Goal: Task Accomplishment & Management: Complete application form

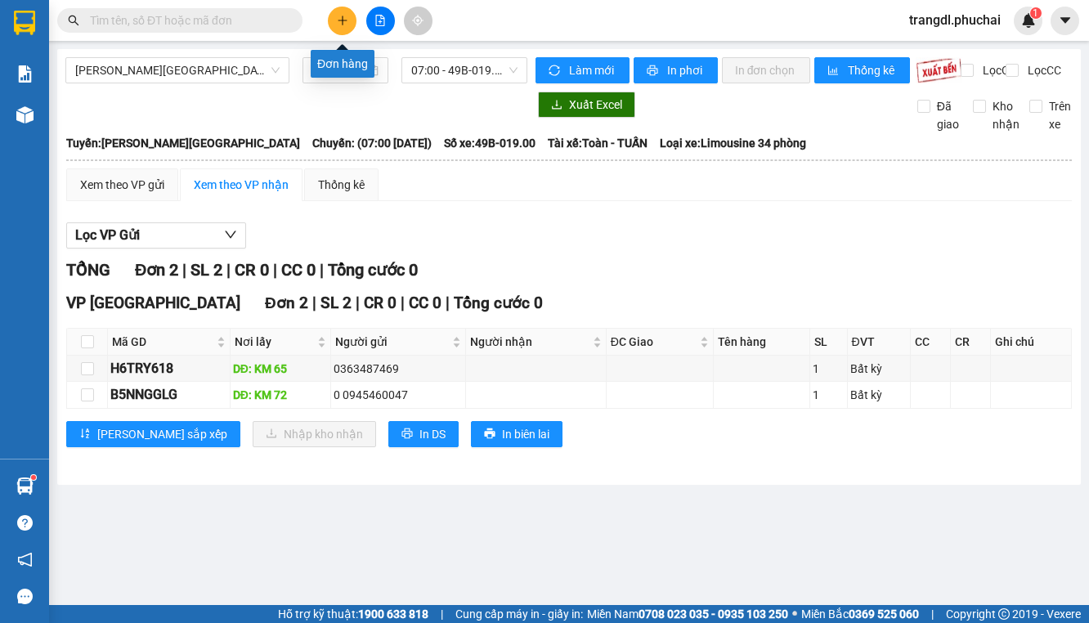
click at [342, 24] on icon "plus" at bounding box center [342, 20] width 1 height 9
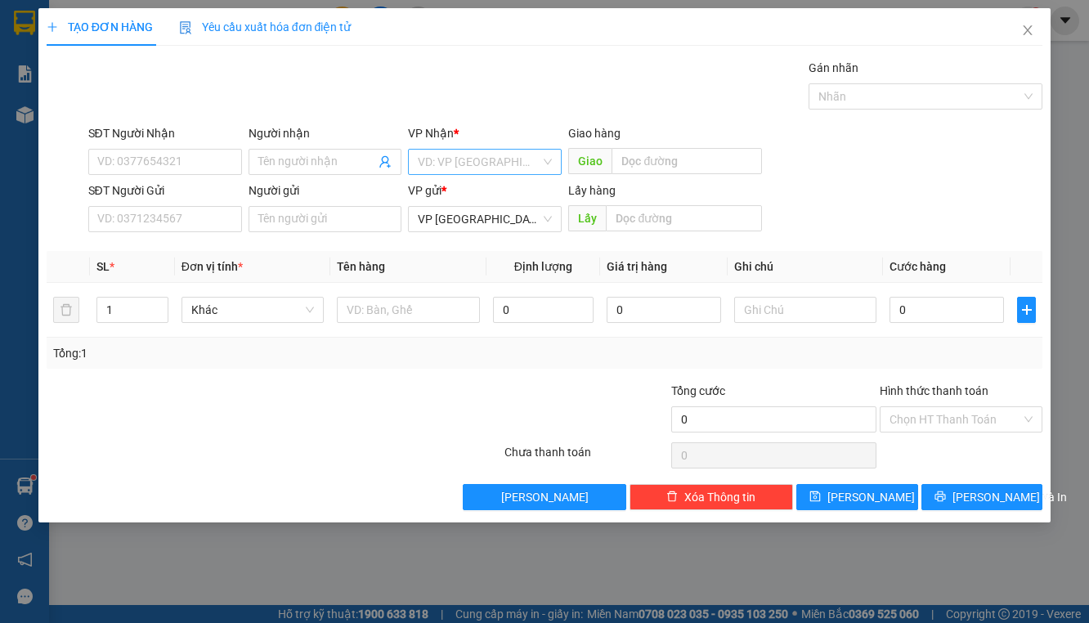
click at [449, 161] on input "search" at bounding box center [479, 162] width 123 height 25
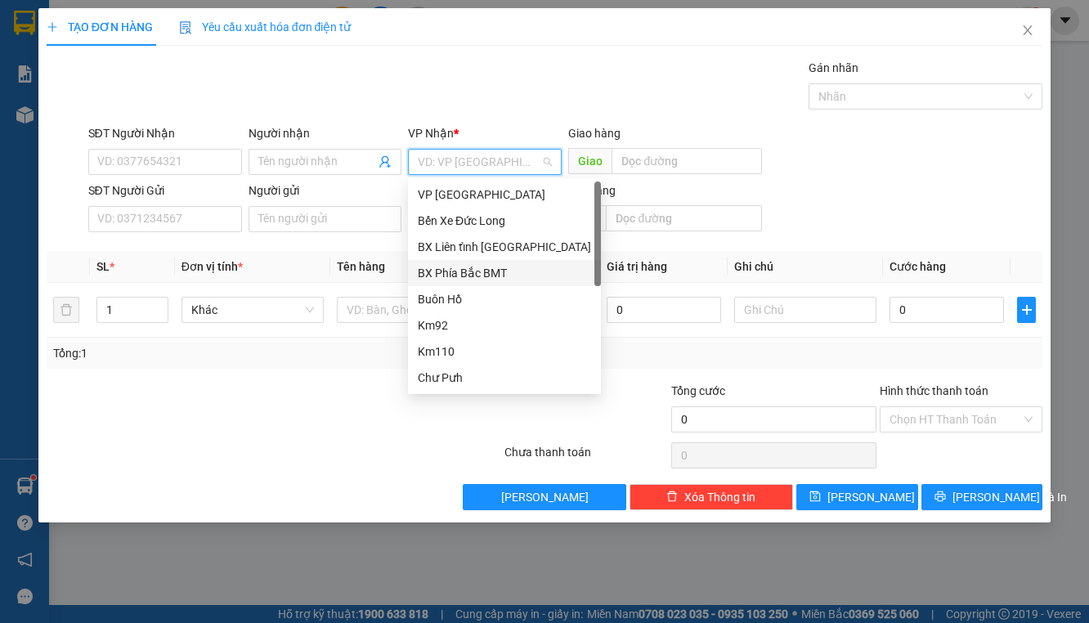
click at [501, 277] on div "BX Phía Bắc BMT" at bounding box center [504, 273] width 173 height 18
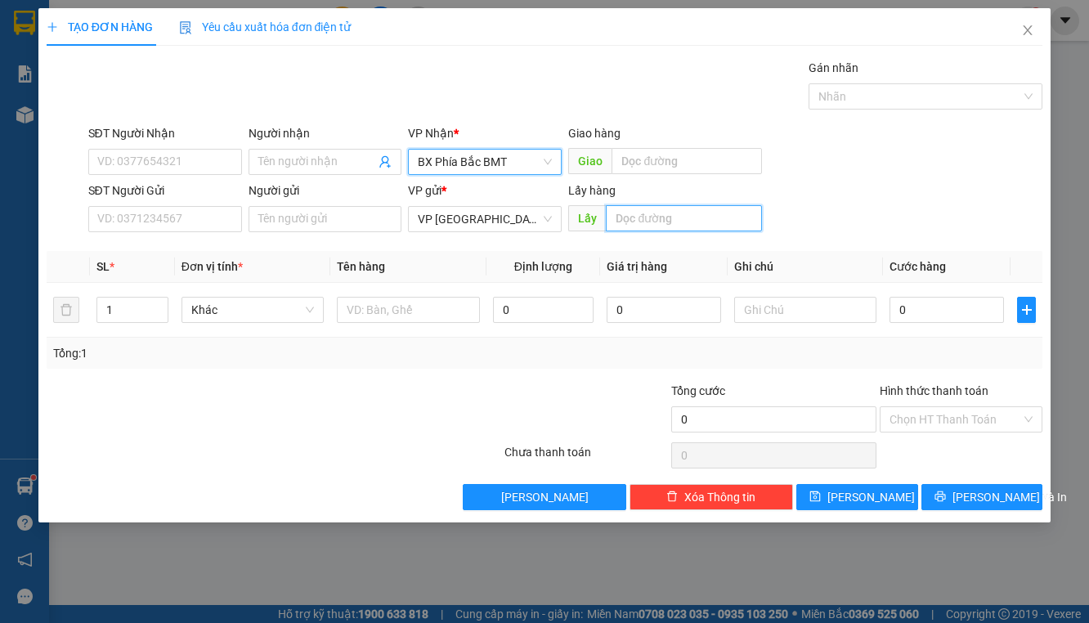
click at [638, 222] on input "text" at bounding box center [684, 218] width 156 height 26
type input "BX"
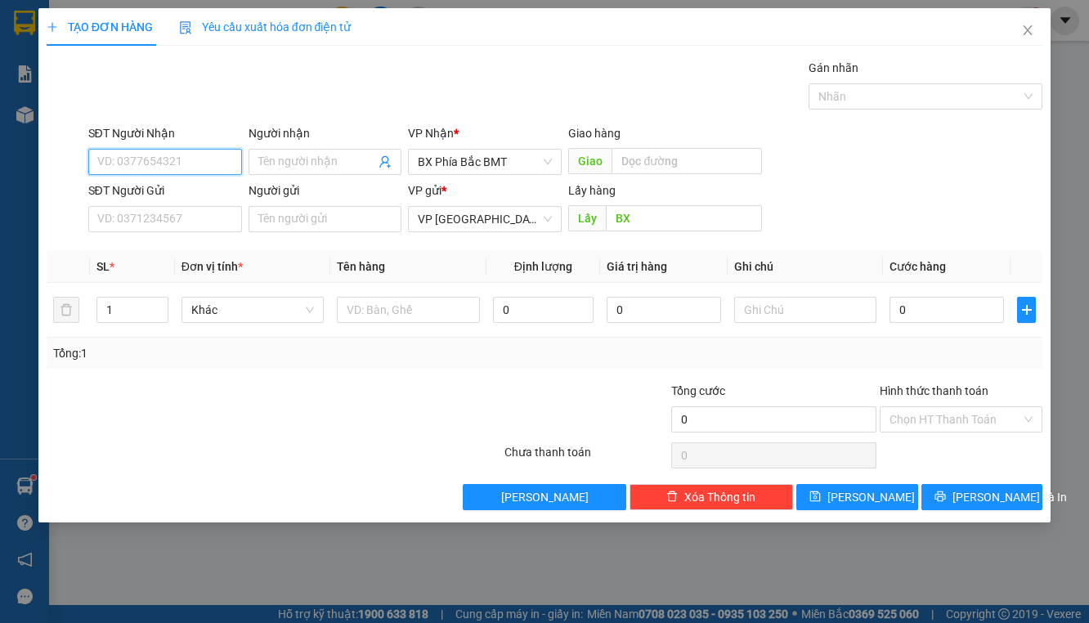
click at [187, 154] on input "SĐT Người Nhận" at bounding box center [165, 162] width 154 height 26
type input "0975643838"
click at [301, 165] on input "Người nhận" at bounding box center [317, 162] width 118 height 18
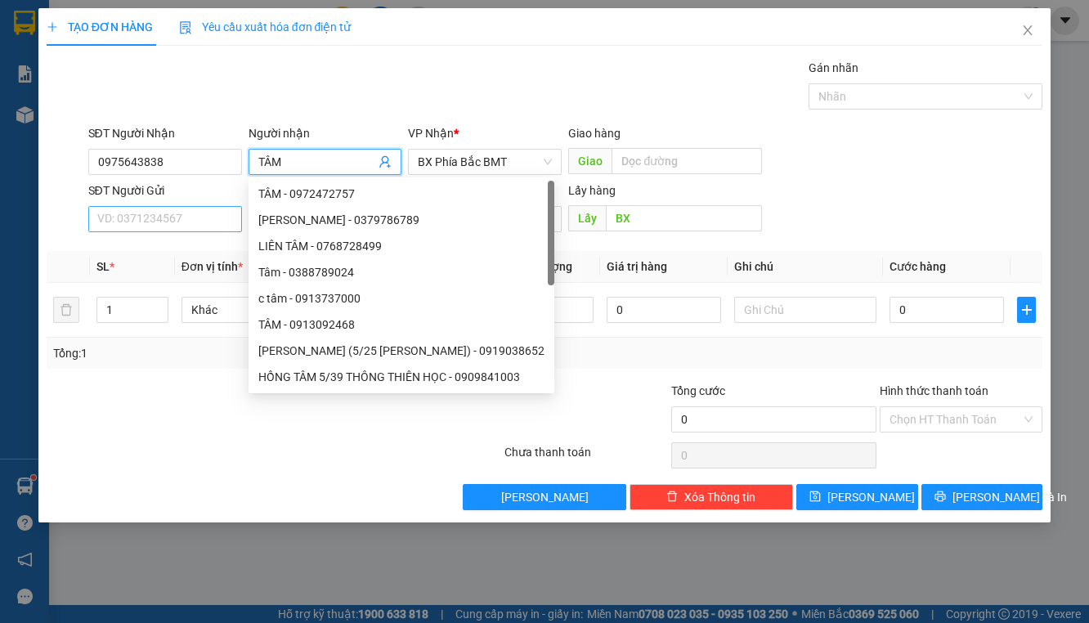
type input "TÂM"
click at [107, 213] on input "SĐT Người Gửi" at bounding box center [165, 219] width 154 height 26
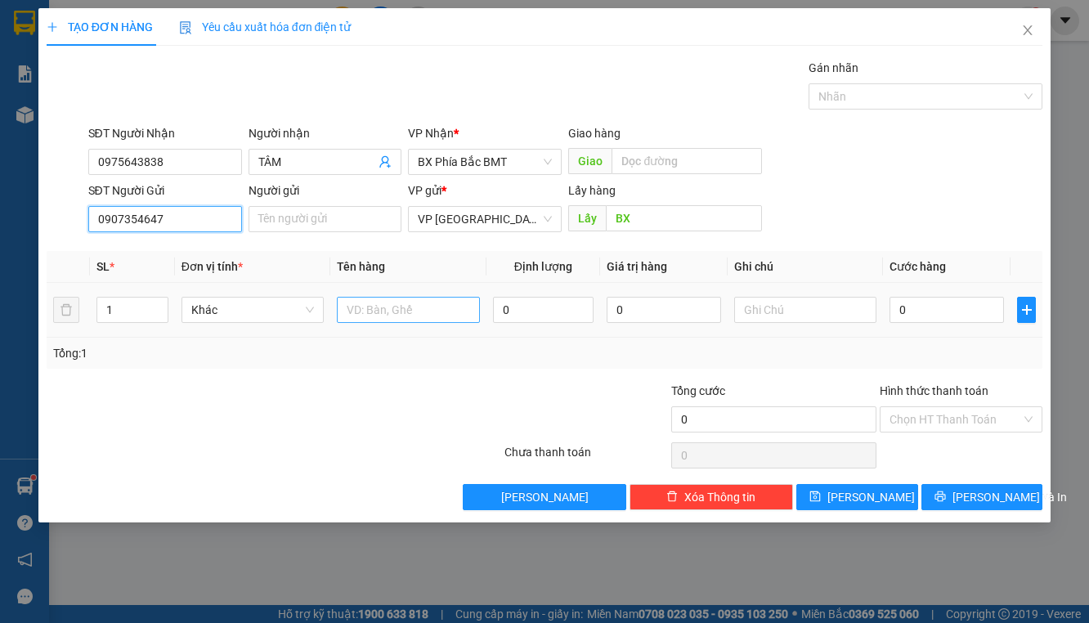
type input "0907354647"
click at [432, 300] on input "text" at bounding box center [408, 310] width 143 height 26
type input "MỸ PHẨM"
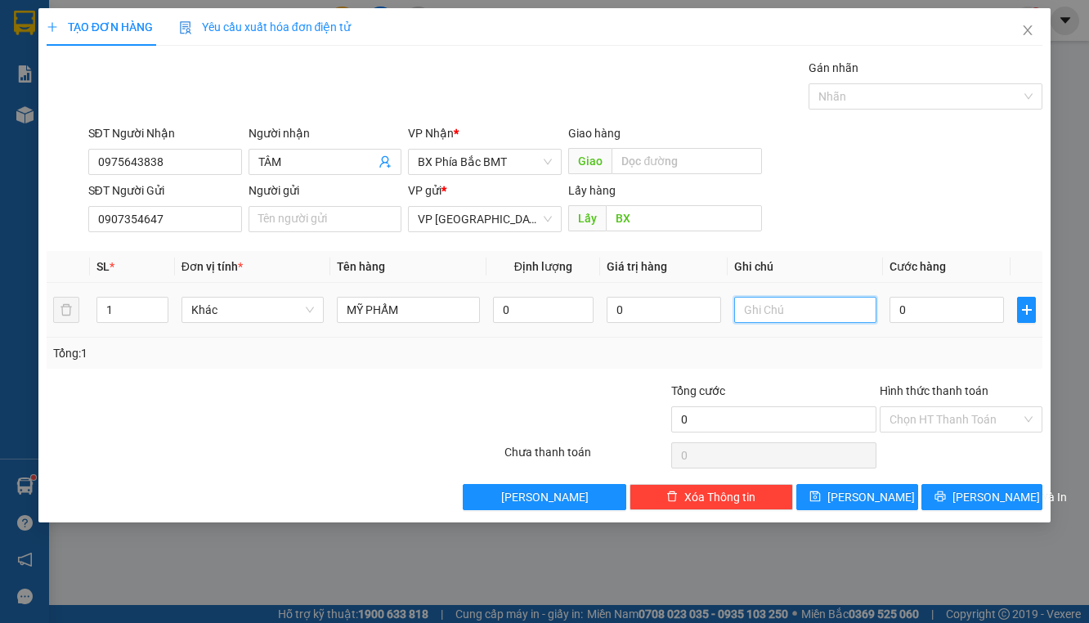
click at [778, 302] on input "text" at bounding box center [805, 310] width 143 height 26
click at [791, 315] on input "text" at bounding box center [805, 310] width 143 height 26
click at [912, 314] on input "0" at bounding box center [946, 310] width 114 height 26
type input "4"
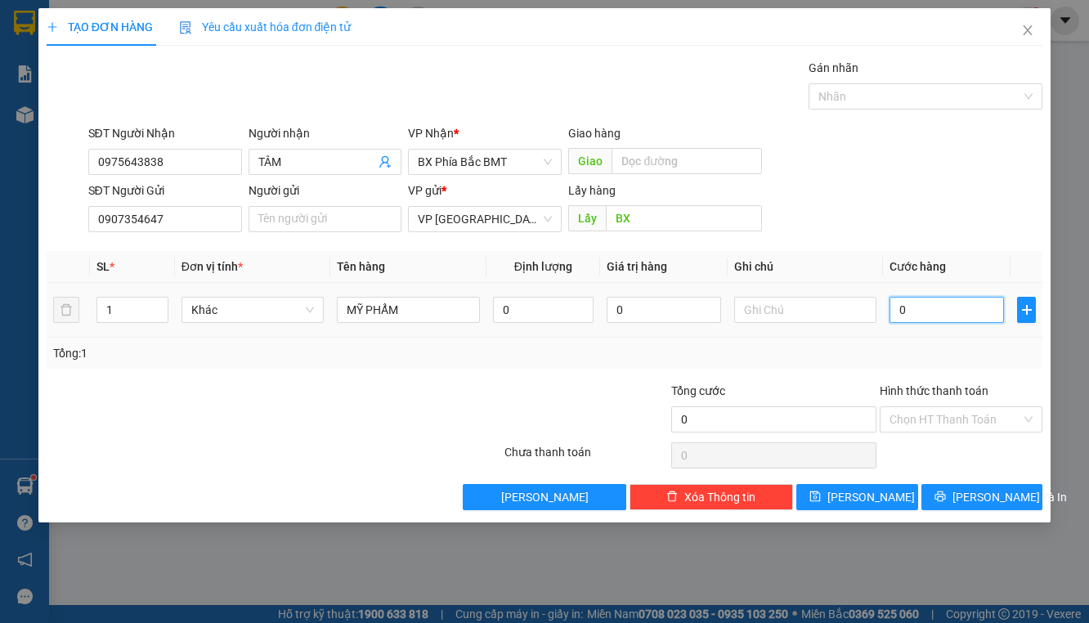
type input "4"
type input "40"
type input "400"
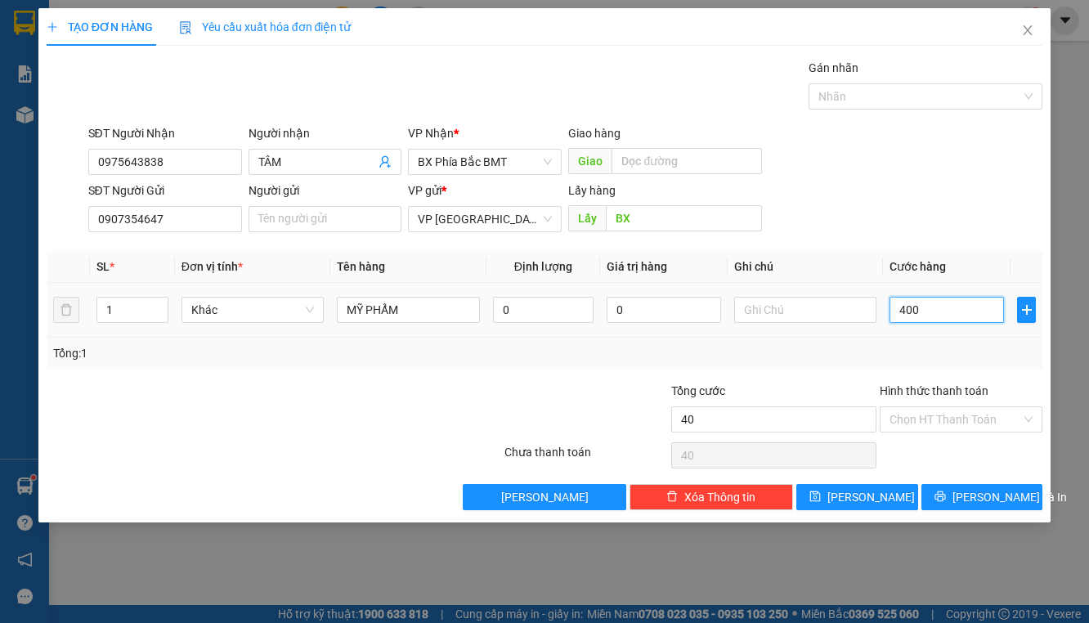
type input "400"
type input "4.000"
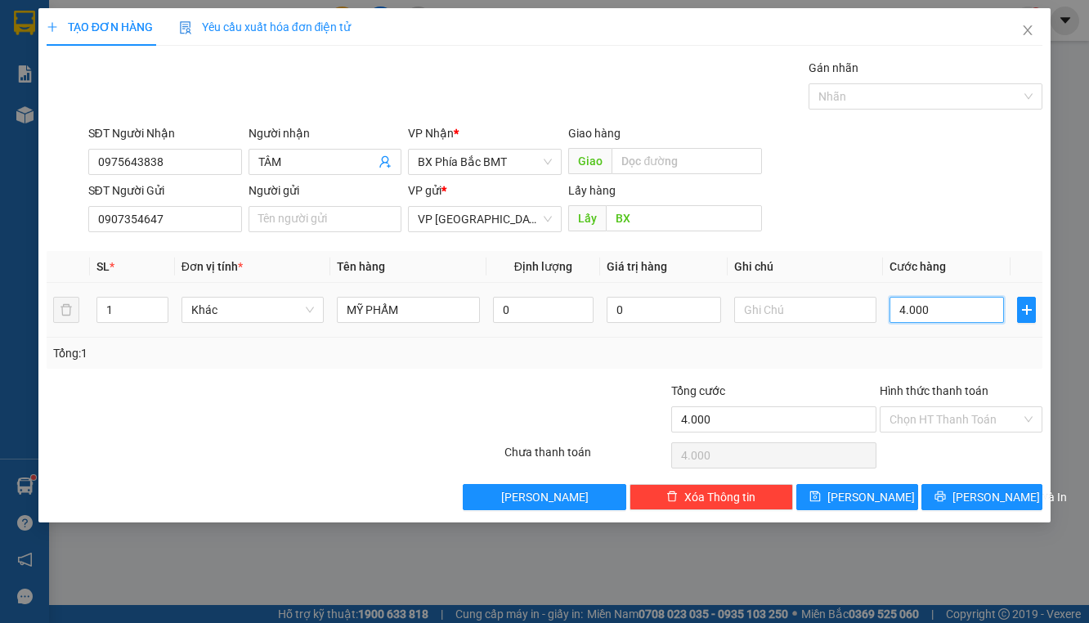
type input "40.000"
type input "400.000"
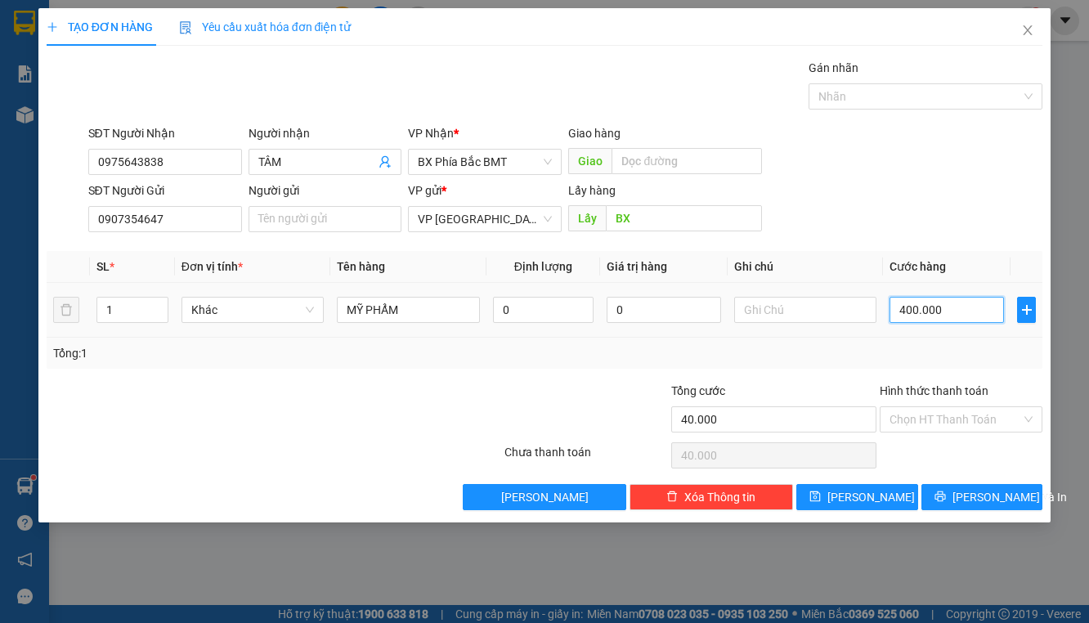
type input "400.000"
type input "40.000"
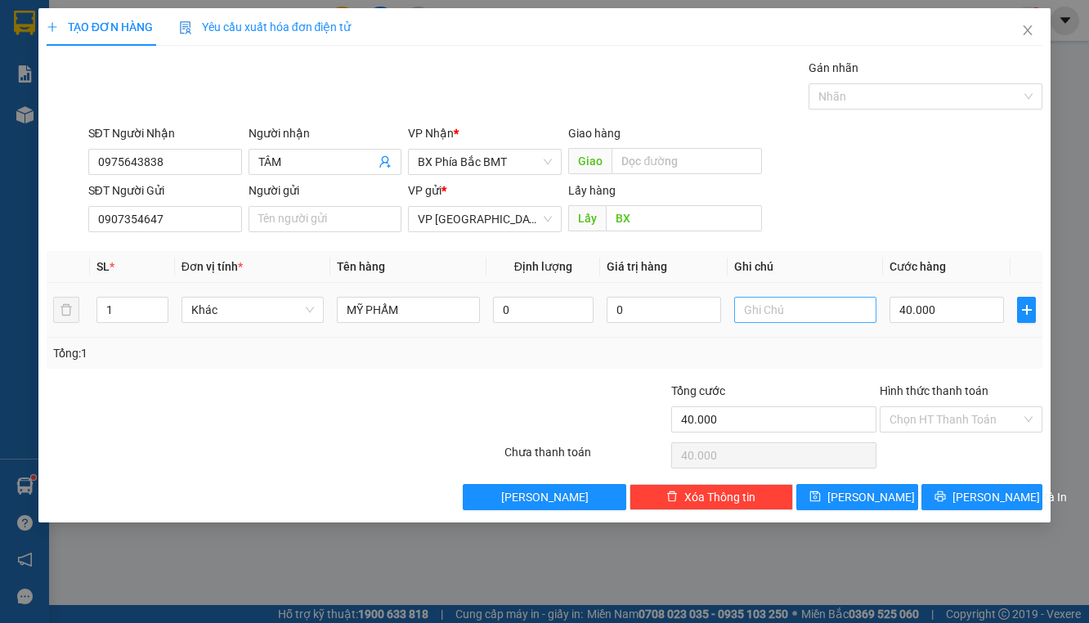
click at [798, 323] on div at bounding box center [805, 309] width 143 height 33
click at [795, 311] on input "text" at bounding box center [805, 310] width 143 height 26
click at [765, 311] on input "text" at bounding box center [805, 310] width 143 height 26
type input "KO CHỊU TN HÀNG"
click at [909, 422] on input "Hình thức thanh toán" at bounding box center [955, 419] width 132 height 25
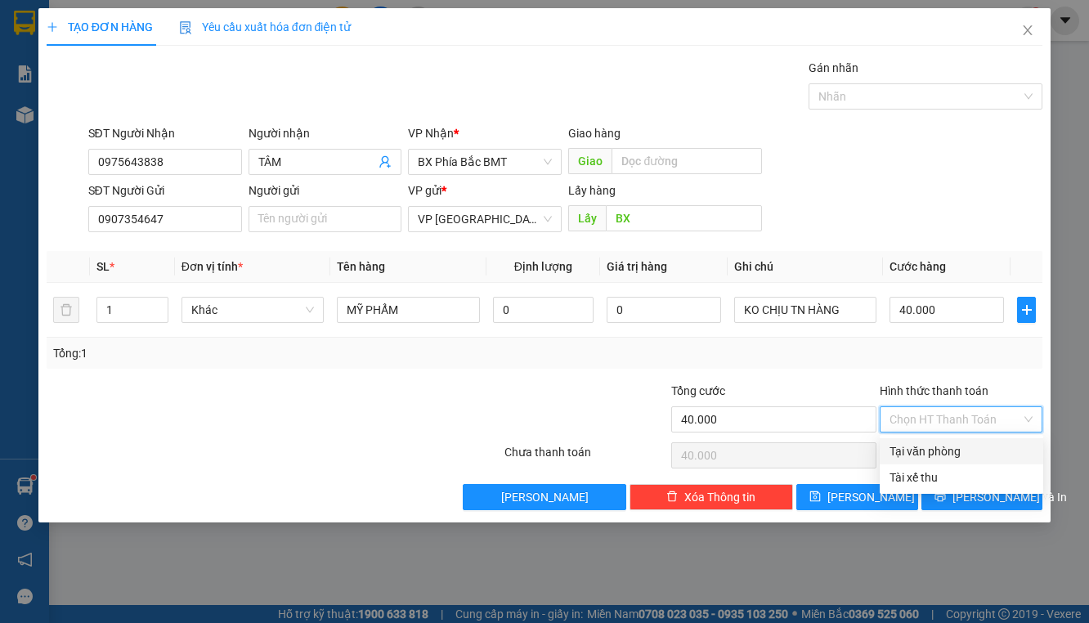
click at [909, 450] on div "Tại văn phòng" at bounding box center [961, 451] width 144 height 18
type input "0"
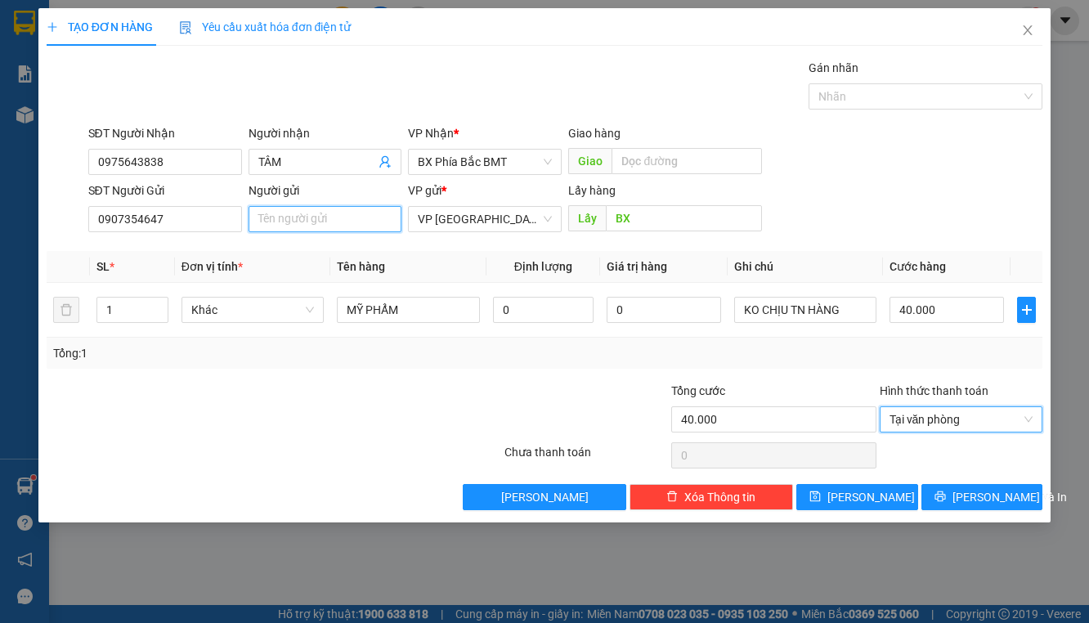
click at [324, 224] on input "Người gửi" at bounding box center [325, 219] width 154 height 26
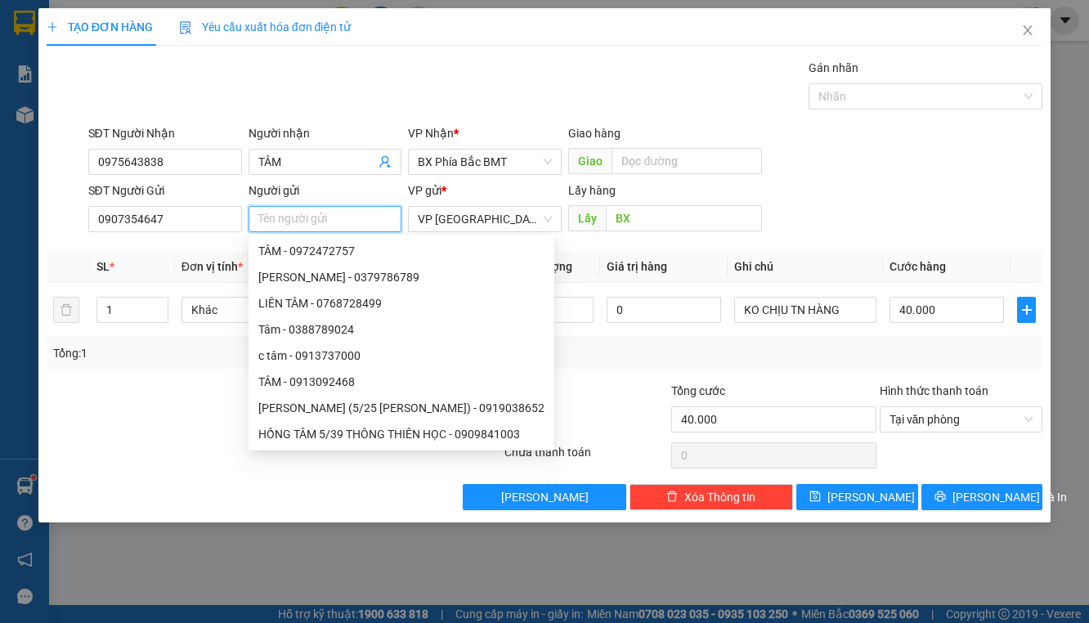
click at [328, 225] on input "Người gửi" at bounding box center [325, 219] width 154 height 26
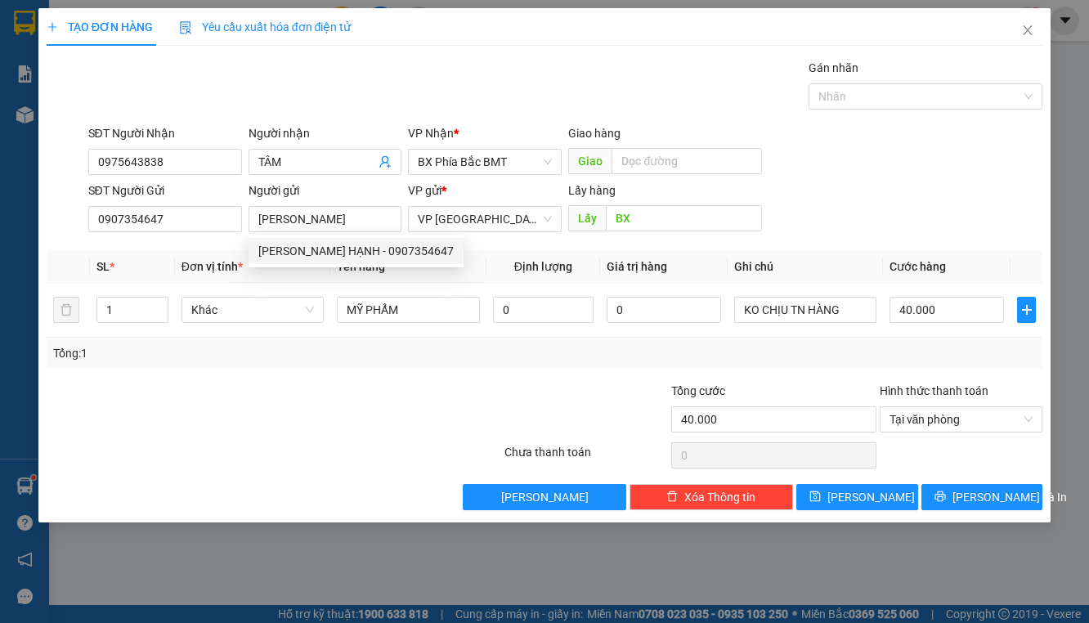
click at [370, 436] on div at bounding box center [419, 410] width 167 height 57
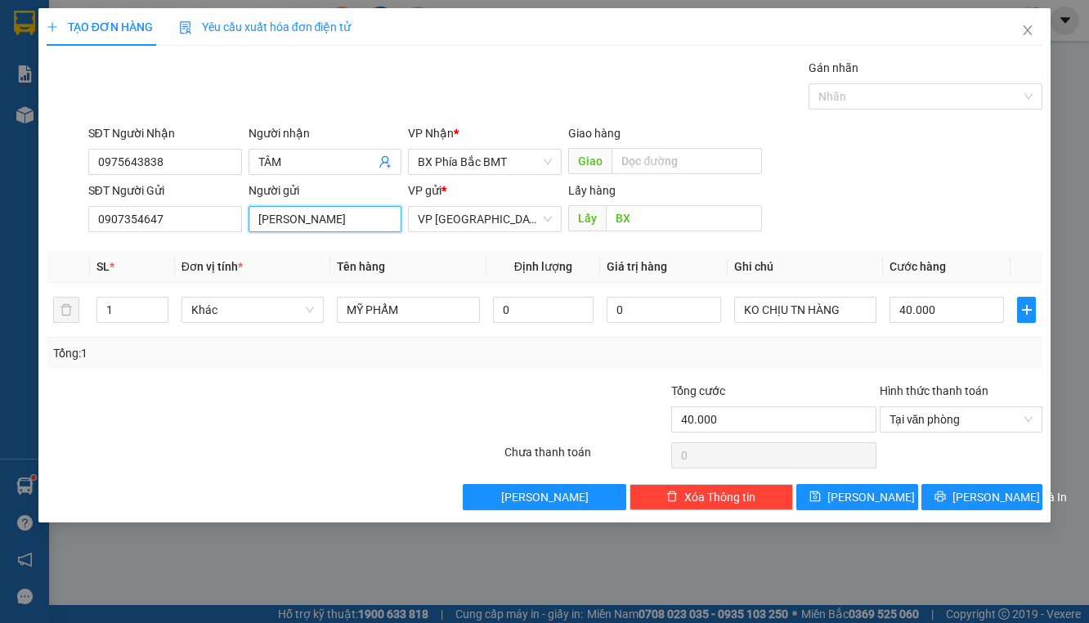
click at [361, 222] on input "[PERSON_NAME]" at bounding box center [325, 219] width 154 height 26
click at [392, 221] on input "[PERSON_NAME] (" at bounding box center [325, 219] width 154 height 26
type input "[PERSON_NAME] ( 256 [PERSON_NAME] )"
click at [858, 490] on span "[PERSON_NAME]" at bounding box center [870, 497] width 87 height 18
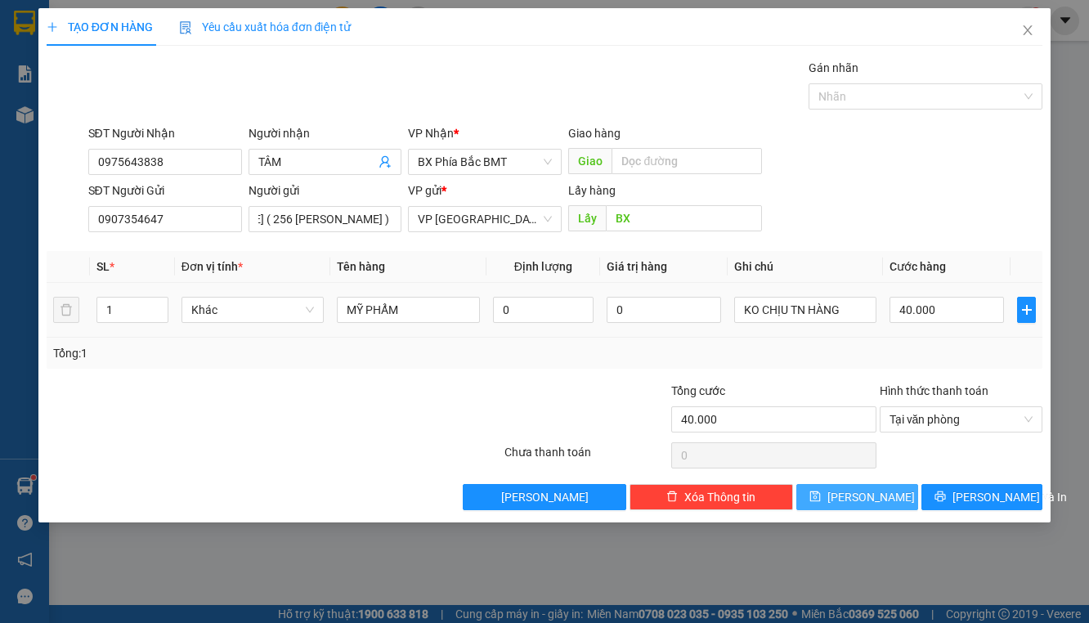
scroll to position [0, 0]
type input "0"
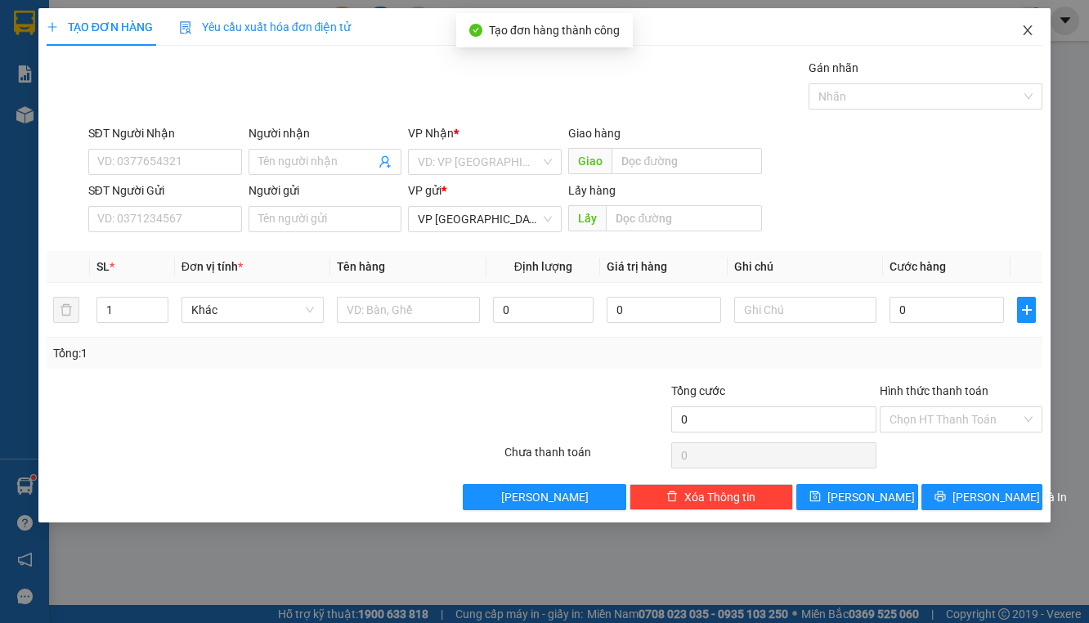
click at [1036, 31] on span "Close" at bounding box center [1028, 31] width 46 height 46
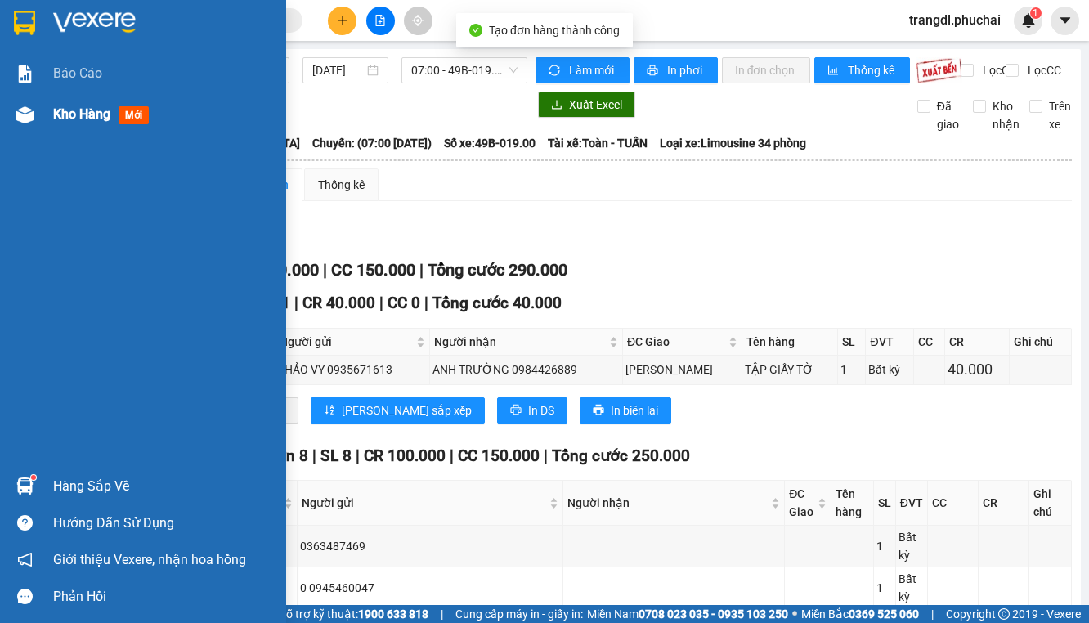
click at [36, 116] on div at bounding box center [25, 115] width 29 height 29
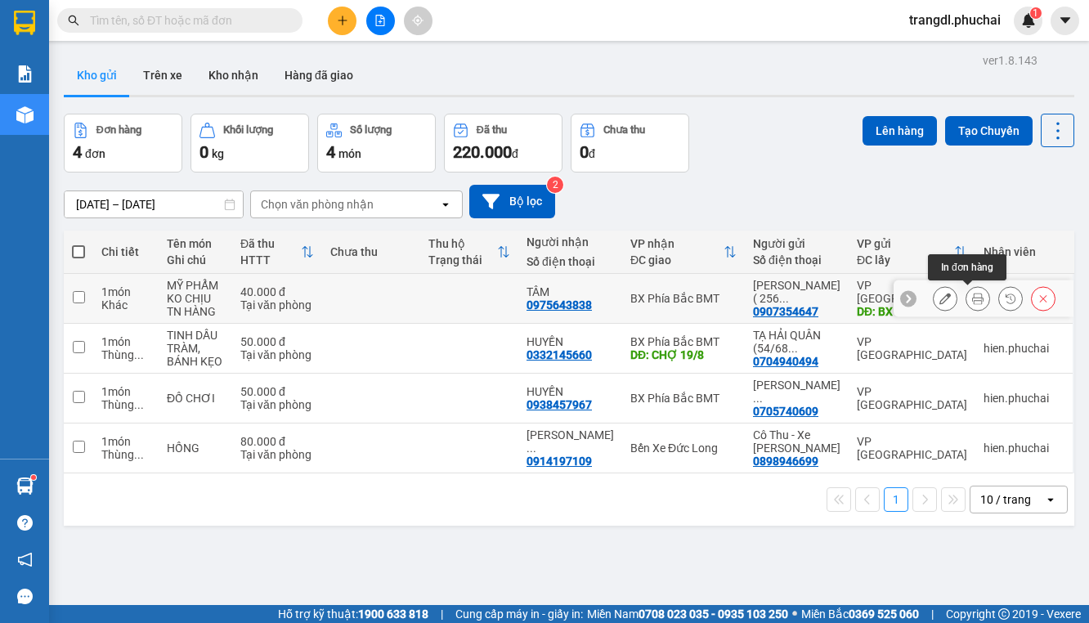
click at [972, 301] on icon at bounding box center [977, 298] width 11 height 11
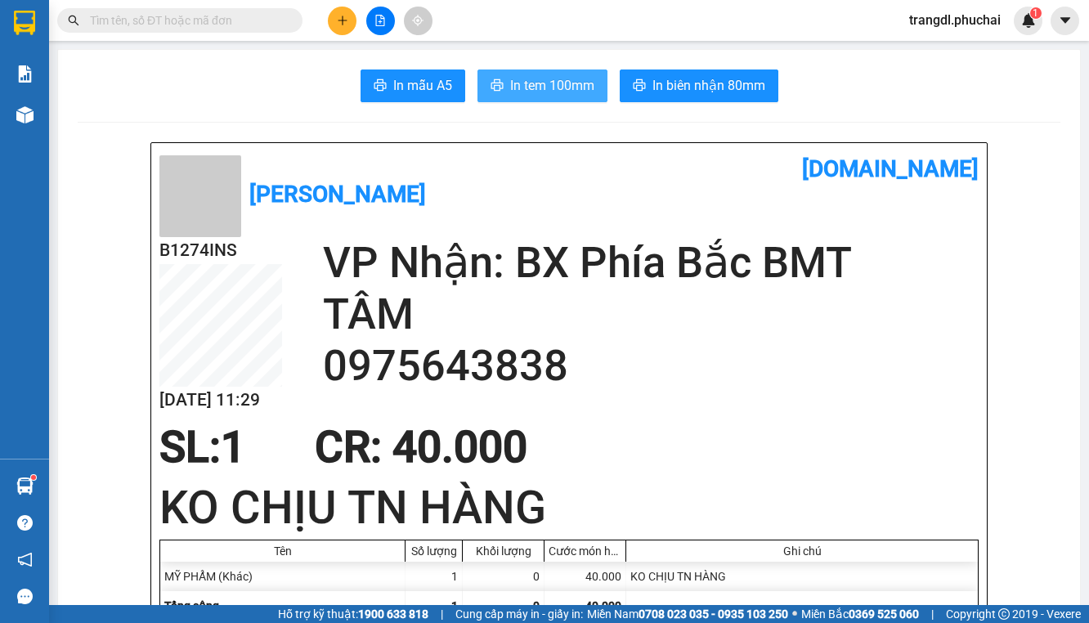
drag, startPoint x: 540, startPoint y: 85, endPoint x: 585, endPoint y: 186, distance: 110.1
click at [540, 84] on span "In tem 100mm" at bounding box center [552, 85] width 84 height 20
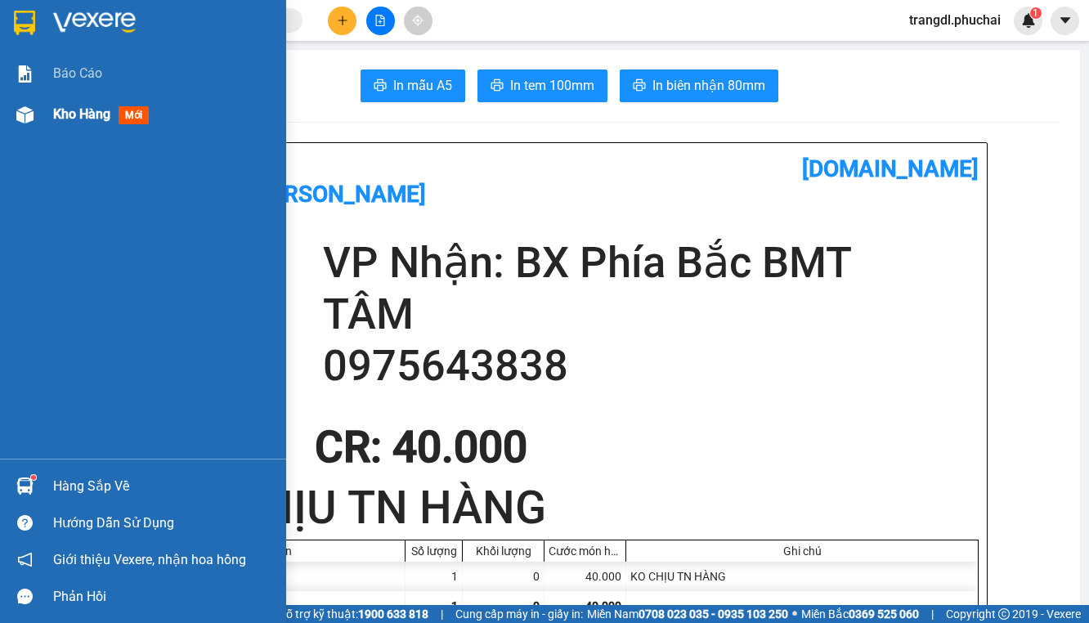
click at [43, 110] on div "Kho hàng mới" at bounding box center [143, 114] width 286 height 41
